Goal: Task Accomplishment & Management: Manage account settings

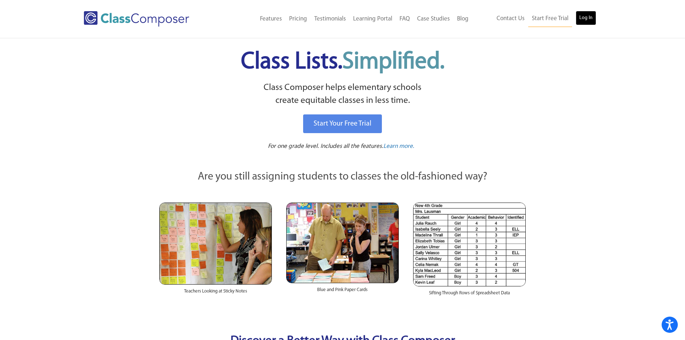
click at [593, 19] on link "Log In" at bounding box center [586, 18] width 20 height 14
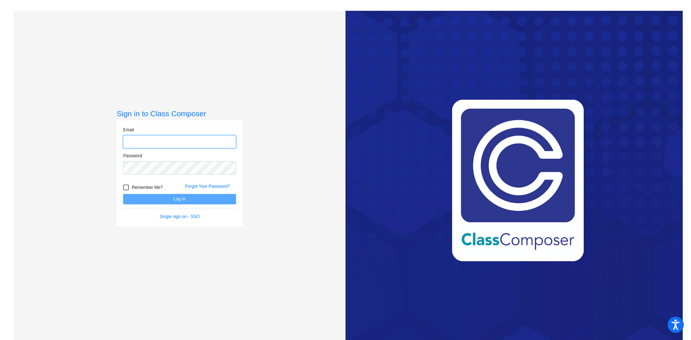
type input "mbutler@w-usd.org"
click at [326, 155] on div "Sign in to Class Composer Email mbutler@w-usd.org Password Remember Me? Forgot …" at bounding box center [180, 181] width 332 height 340
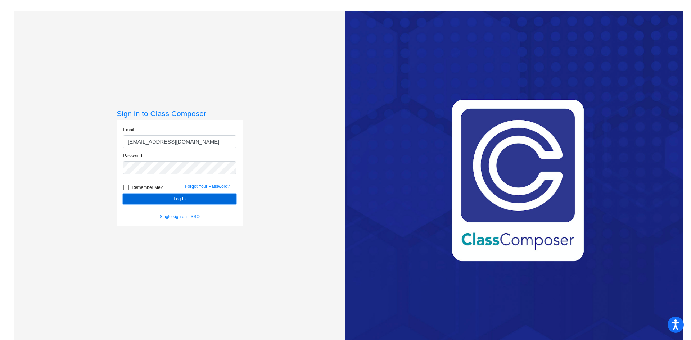
click at [227, 196] on button "Log In" at bounding box center [179, 199] width 113 height 10
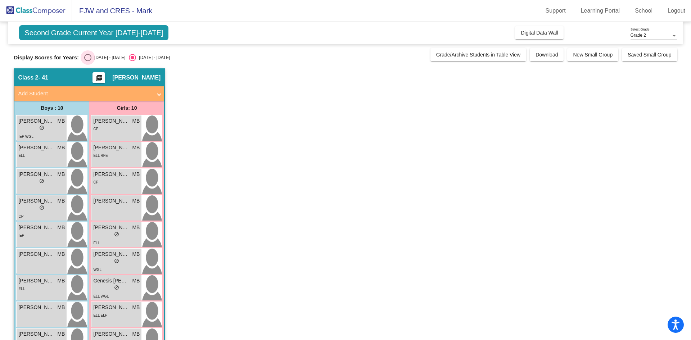
click at [91, 59] on div "Select an option" at bounding box center [87, 57] width 7 height 7
click at [88, 61] on input "2024 - 2025" at bounding box center [87, 61] width 0 height 0
radio input "true"
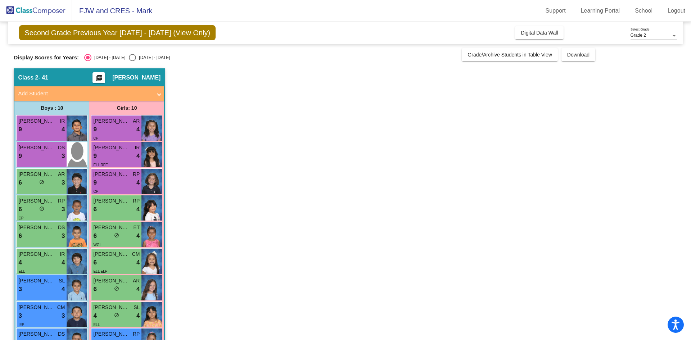
scroll to position [53, 0]
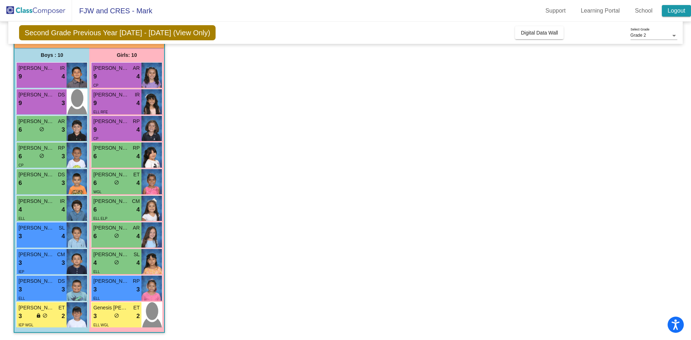
click at [675, 10] on link "Logout" at bounding box center [675, 11] width 29 height 12
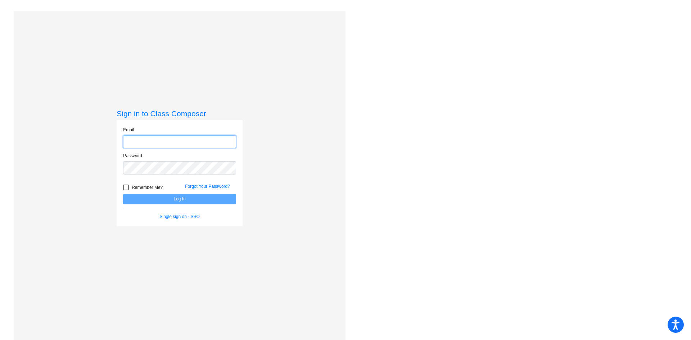
type input "mbutler@w-usd.org"
